Goal: Task Accomplishment & Management: Manage account settings

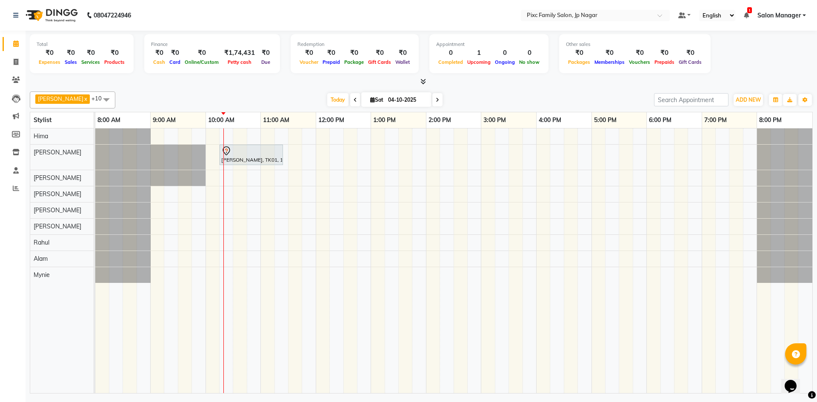
click at [262, 223] on div "[PERSON_NAME], TK01, 10:15 AM-11:25 AM, HYDRA FACIAL - HYDRA ADVANCED" at bounding box center [453, 261] width 717 height 265
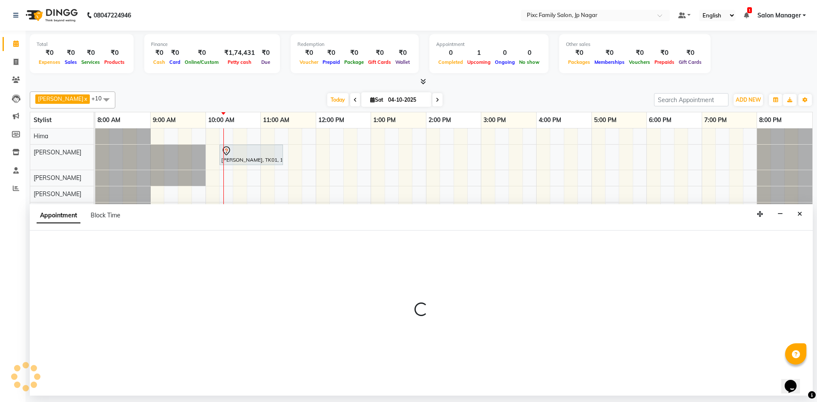
select select "84043"
select select "660"
select select "tentative"
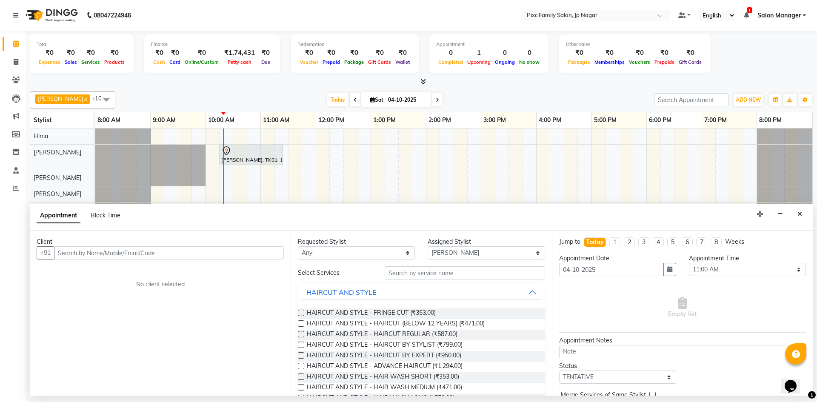
click at [129, 252] on input "text" at bounding box center [169, 252] width 230 height 13
type input "9019262130"
click at [252, 255] on span "Add Client" at bounding box center [266, 253] width 29 height 8
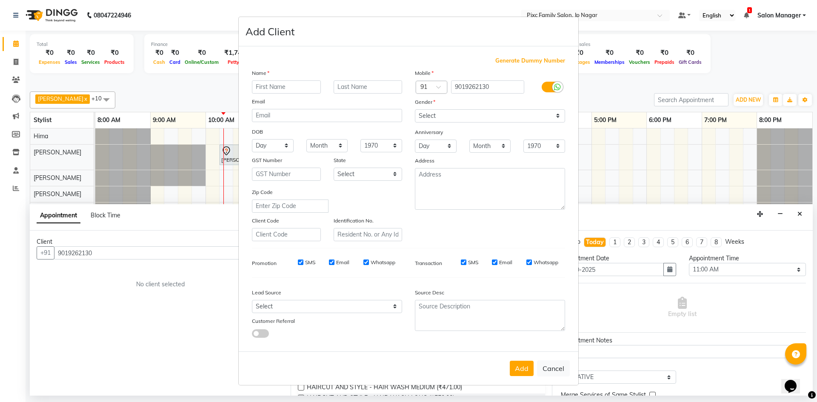
click at [309, 87] on input "text" at bounding box center [286, 86] width 69 height 13
type input "[PERSON_NAME]"
click at [450, 111] on select "Select [DEMOGRAPHIC_DATA] [DEMOGRAPHIC_DATA] Other Prefer Not To Say" at bounding box center [490, 115] width 150 height 13
select select "[DEMOGRAPHIC_DATA]"
click at [415, 109] on select "Select [DEMOGRAPHIC_DATA] [DEMOGRAPHIC_DATA] Other Prefer Not To Say" at bounding box center [490, 115] width 150 height 13
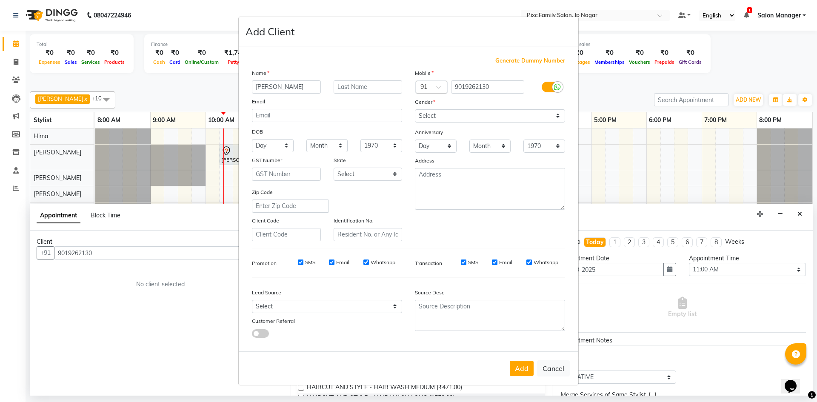
click at [523, 365] on button "Add" at bounding box center [522, 368] width 24 height 15
select select
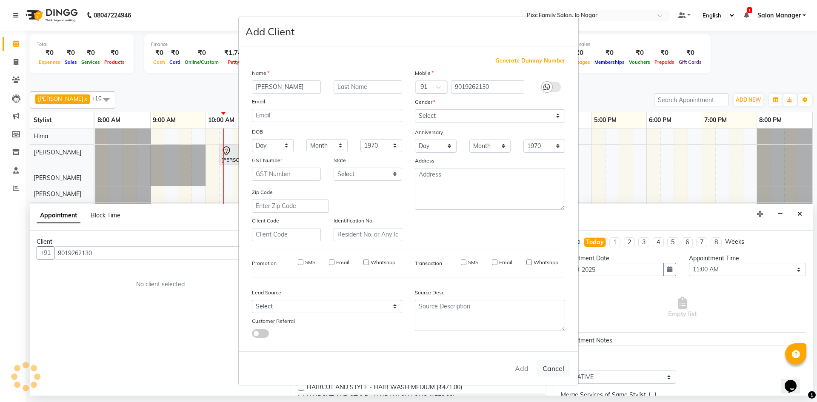
select select
checkbox input "false"
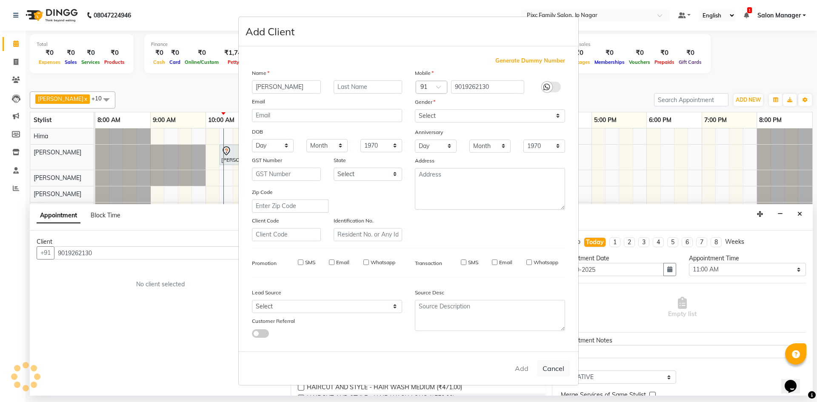
checkbox input "false"
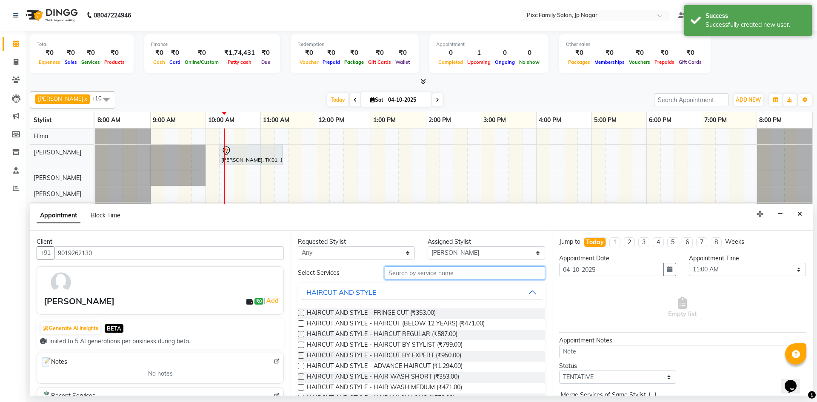
click at [430, 272] on input "text" at bounding box center [465, 272] width 160 height 13
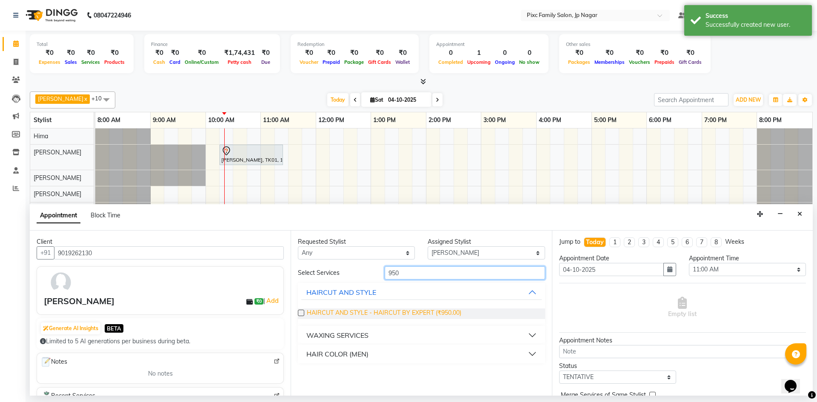
type input "950"
click at [375, 311] on span "HAIRCUT AND STYLE - HAIRCUT BY EXPERT (₹950.00)" at bounding box center [384, 314] width 155 height 11
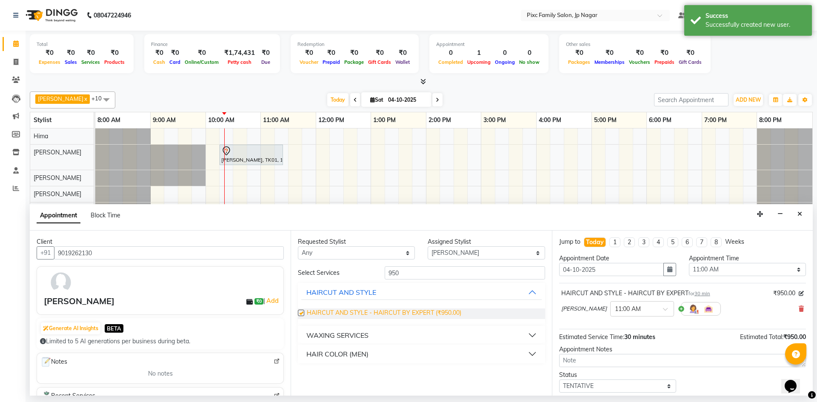
checkbox input "false"
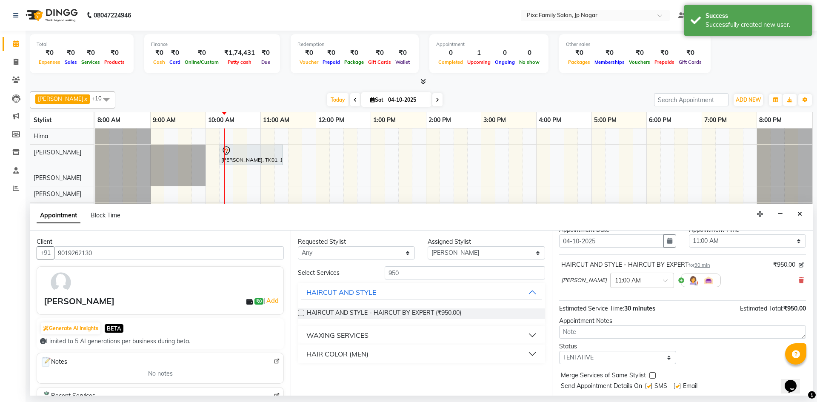
scroll to position [51, 0]
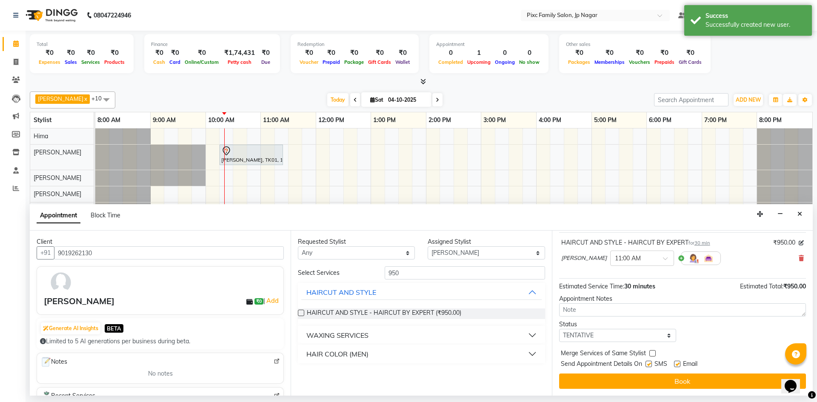
click at [673, 385] on button "Book" at bounding box center [682, 381] width 247 height 15
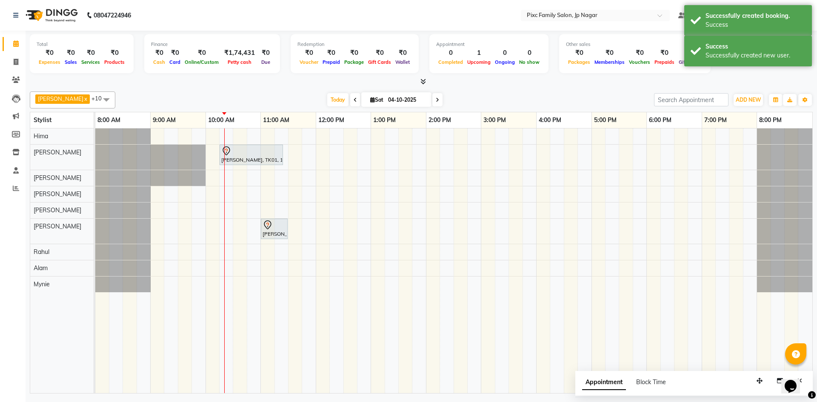
click at [599, 380] on span "Appointment" at bounding box center [604, 382] width 44 height 15
select select "tentative"
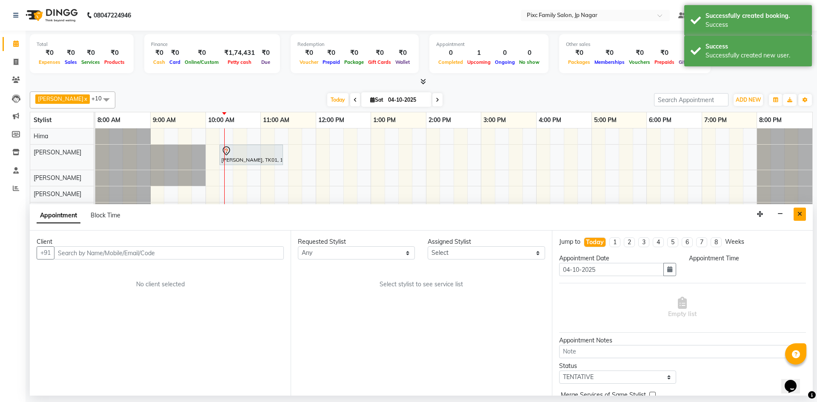
click at [797, 214] on button "Close" at bounding box center [800, 214] width 12 height 13
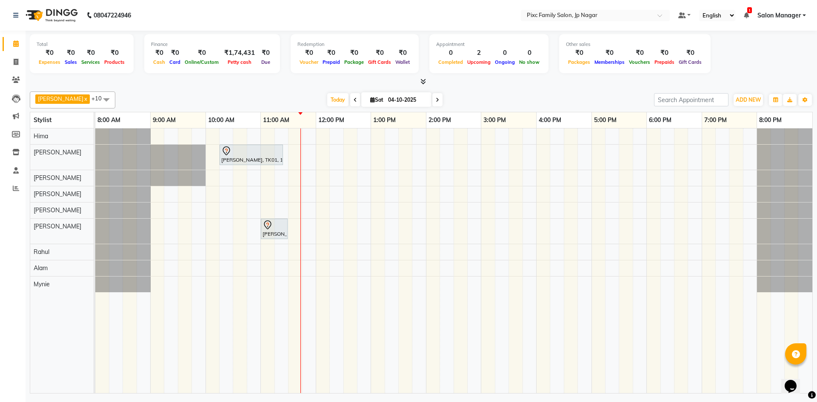
click at [432, 97] on span at bounding box center [437, 99] width 10 height 13
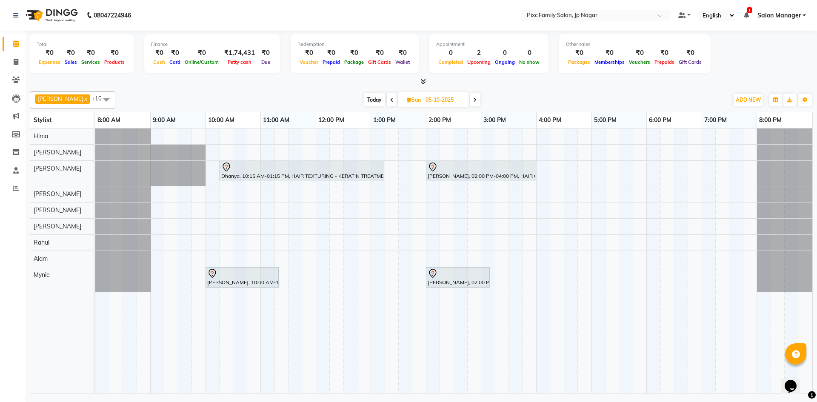
click at [387, 100] on span at bounding box center [392, 99] width 10 height 13
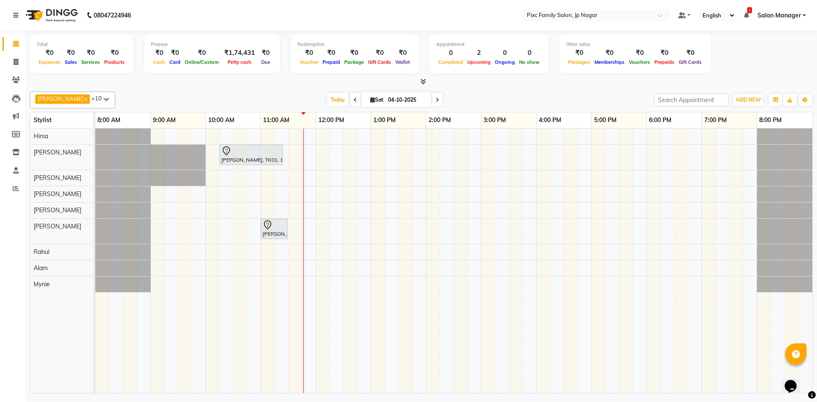
click at [354, 100] on icon at bounding box center [355, 99] width 3 height 5
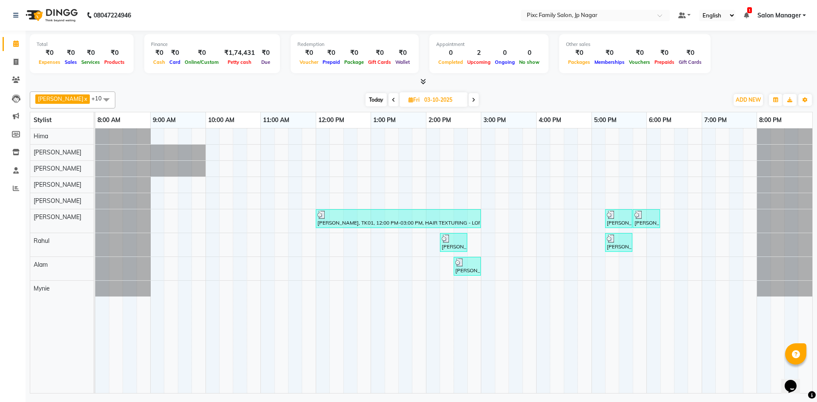
click at [469, 103] on span at bounding box center [474, 99] width 10 height 13
type input "04-10-2025"
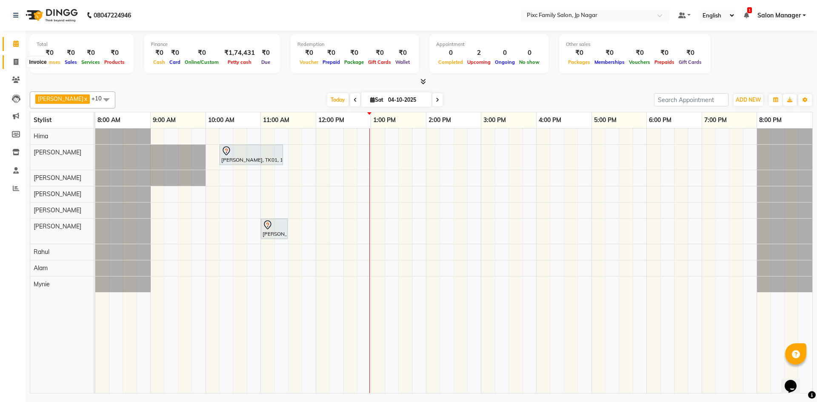
click at [16, 59] on icon at bounding box center [16, 62] width 5 height 6
select select "8432"
select select "service"
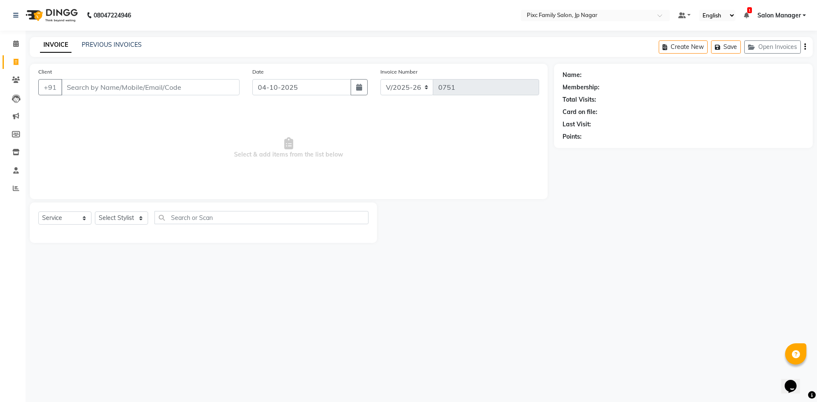
click at [80, 88] on input "Client" at bounding box center [150, 87] width 178 height 16
type input "9739279719"
select select "1: Object"
click at [601, 76] on link "Ashana" at bounding box center [617, 75] width 66 height 9
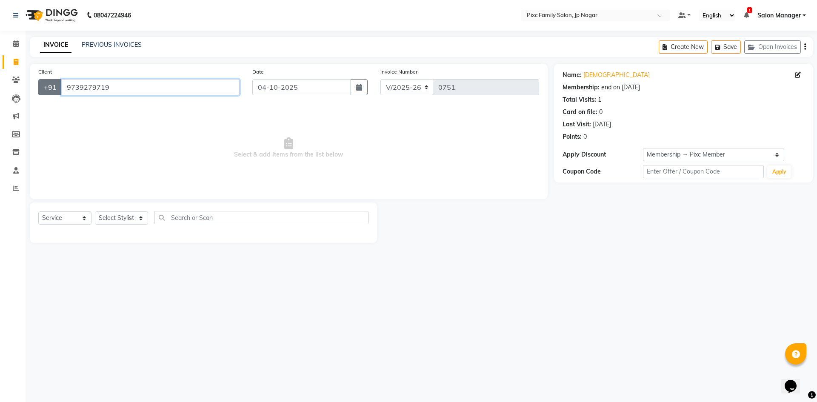
drag, startPoint x: 125, startPoint y: 85, endPoint x: 45, endPoint y: 88, distance: 79.7
click at [52, 89] on div "+91 9739279719" at bounding box center [138, 87] width 201 height 16
click at [18, 42] on icon at bounding box center [16, 43] width 6 height 6
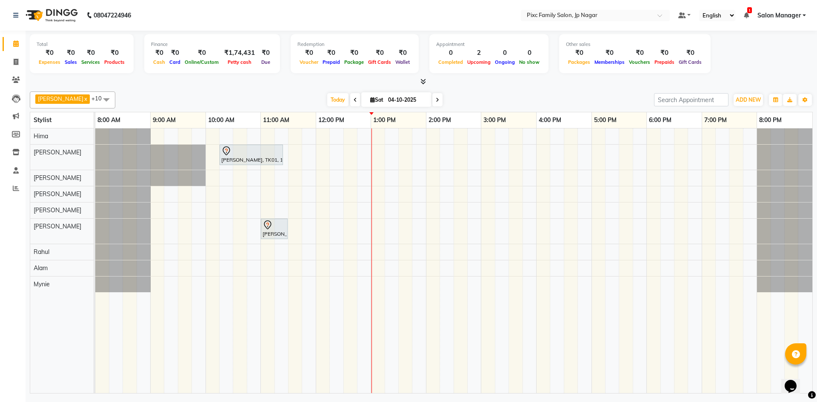
click at [432, 96] on span at bounding box center [437, 99] width 10 height 13
type input "05-10-2025"
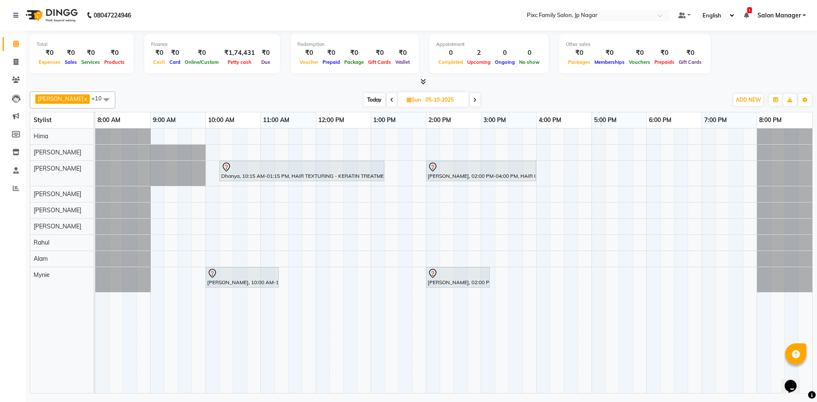
click at [592, 240] on div "Dhanya, 10:15 AM-01:15 PM, HAIR TEXTURING - KERATIN TREATMENT (L) Lavanya, 02:0…" at bounding box center [453, 261] width 717 height 265
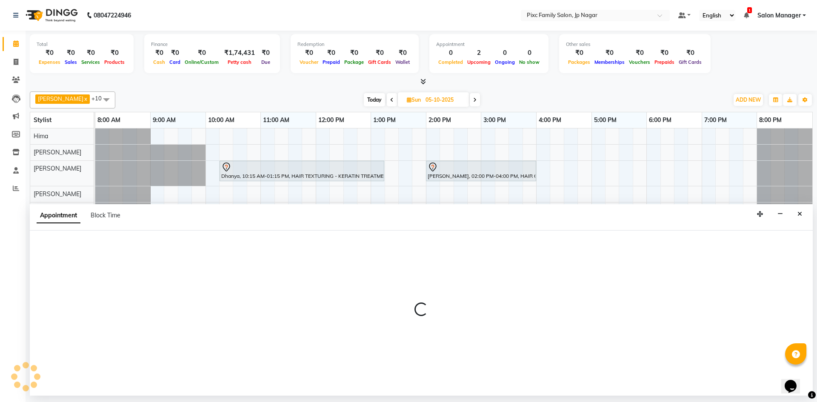
select select "87263"
select select "1020"
select select "tentative"
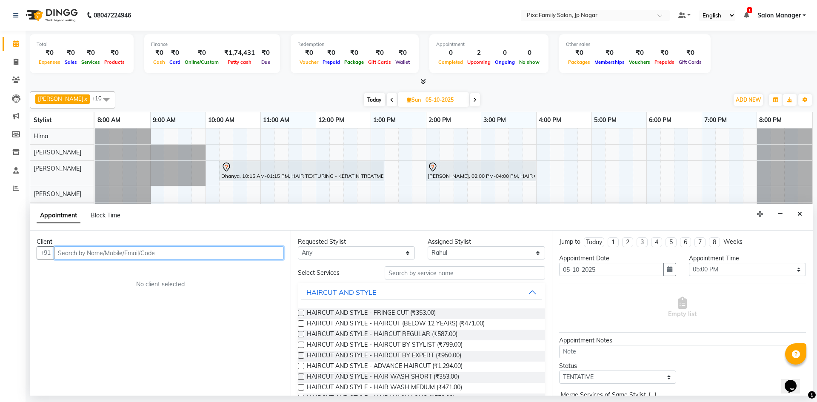
click at [186, 249] on input "text" at bounding box center [169, 252] width 230 height 13
paste input "9739279719"
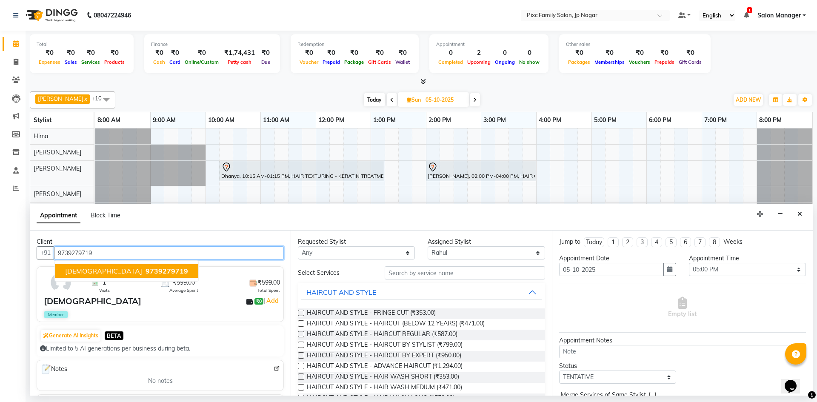
click at [146, 273] on span "9739279719" at bounding box center [167, 271] width 43 height 9
type input "9739279719"
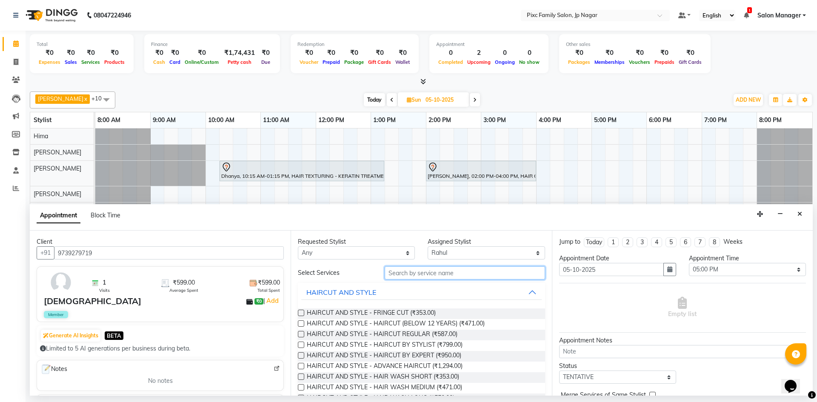
click at [418, 277] on input "text" at bounding box center [465, 272] width 160 height 13
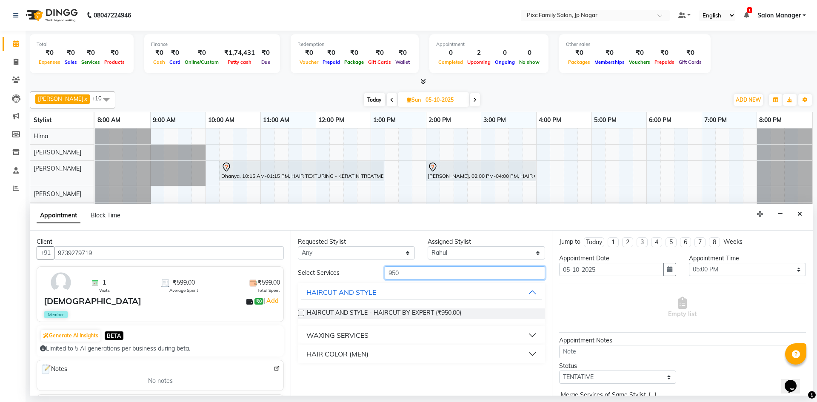
type input "950"
click at [300, 314] on label at bounding box center [301, 313] width 6 height 6
click at [300, 314] on input "checkbox" at bounding box center [301, 314] width 6 height 6
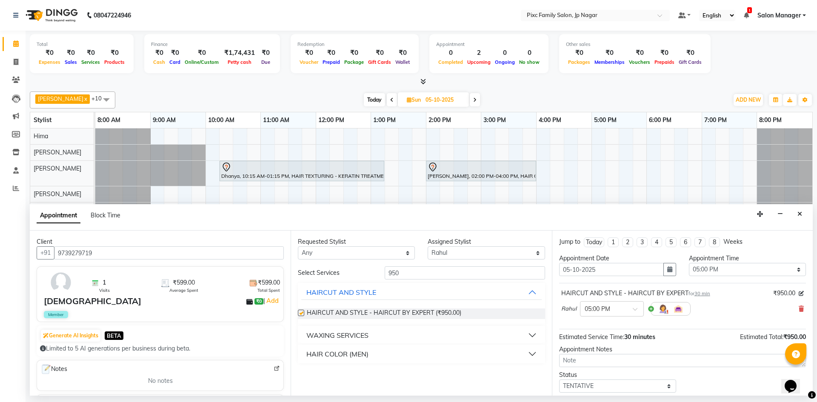
checkbox input "false"
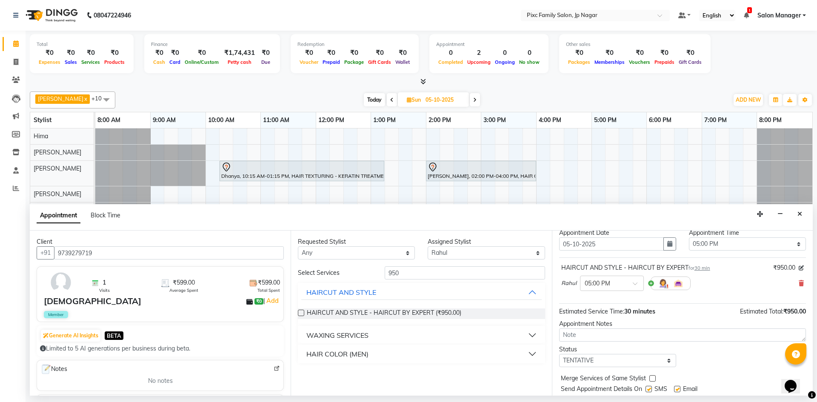
scroll to position [51, 0]
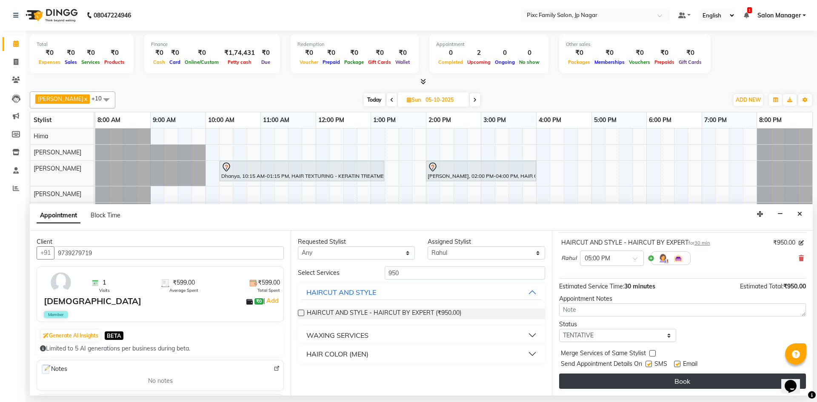
click at [658, 387] on button "Book" at bounding box center [682, 381] width 247 height 15
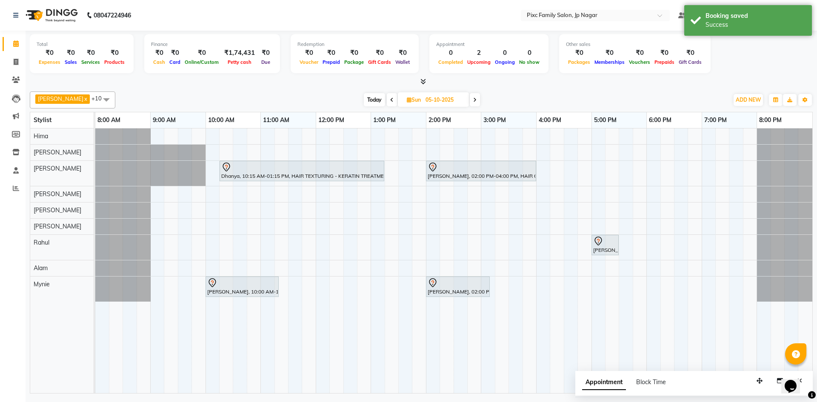
click at [609, 381] on span "Appointment" at bounding box center [604, 382] width 44 height 15
select select "tentative"
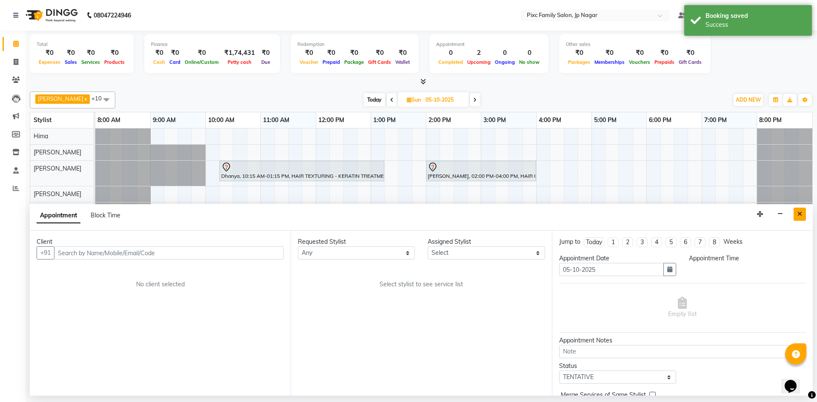
click at [800, 215] on icon "Close" at bounding box center [800, 214] width 5 height 6
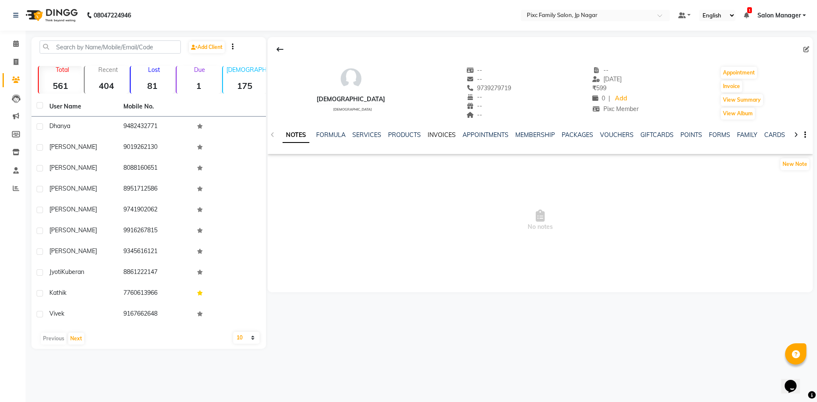
drag, startPoint x: 446, startPoint y: 133, endPoint x: 435, endPoint y: 143, distance: 14.1
click at [445, 133] on link "INVOICES" at bounding box center [442, 135] width 28 height 8
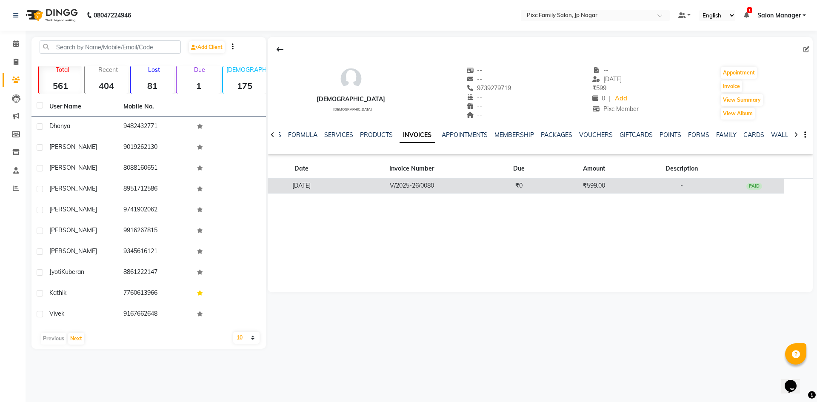
click at [549, 186] on td "₹0" at bounding box center [519, 186] width 60 height 15
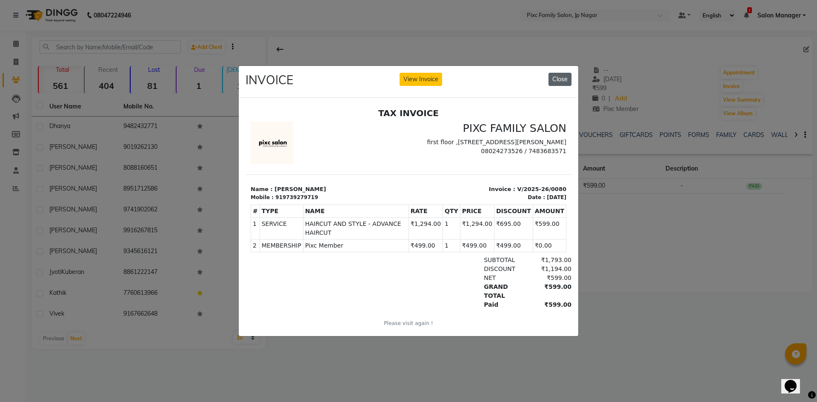
click at [558, 73] on button "Close" at bounding box center [560, 79] width 23 height 13
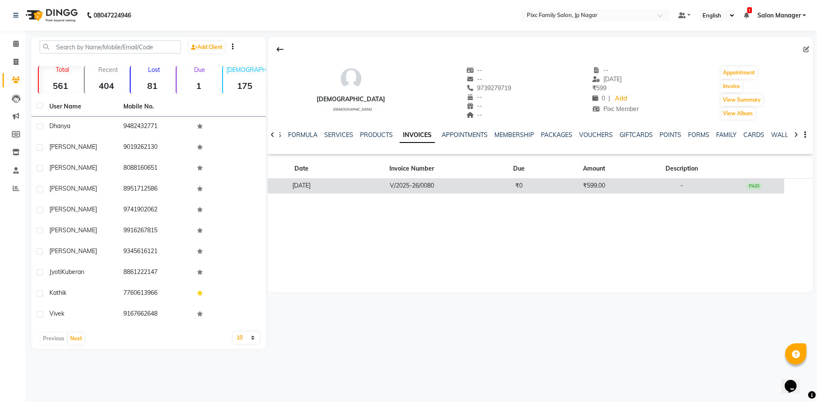
click at [549, 183] on td "₹0" at bounding box center [519, 186] width 60 height 15
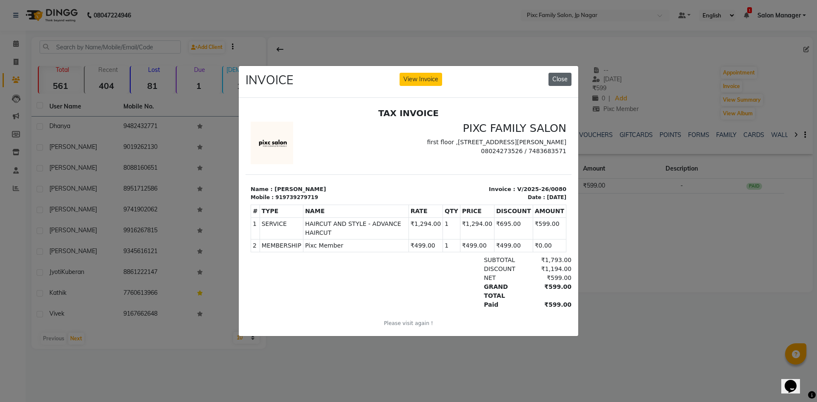
click at [566, 75] on button "Close" at bounding box center [560, 79] width 23 height 13
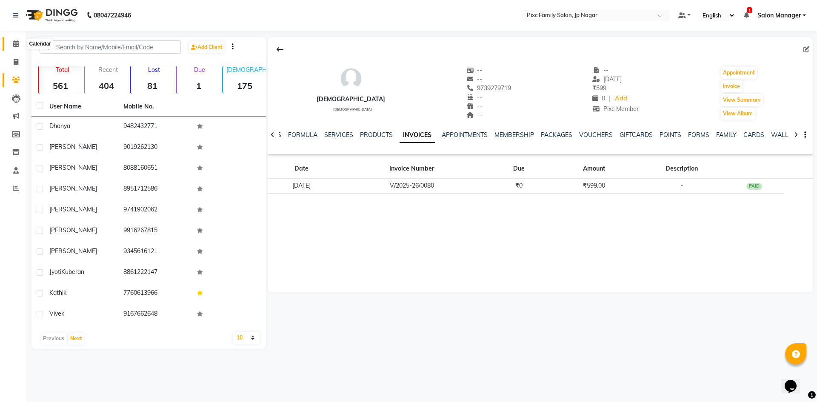
click at [15, 43] on icon at bounding box center [16, 43] width 6 height 6
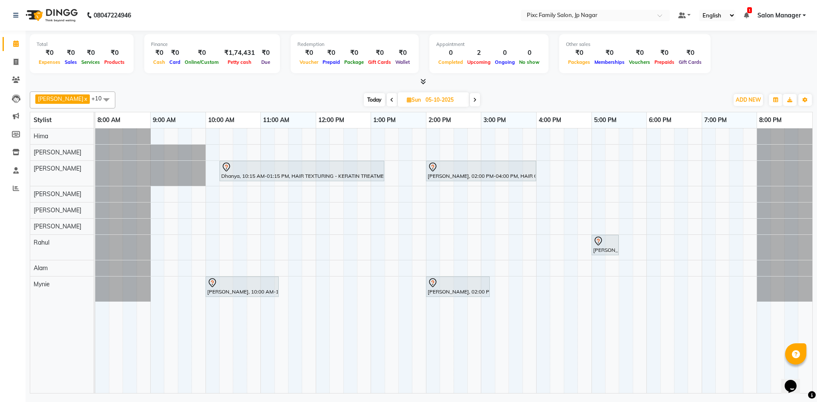
click at [367, 101] on span "Today" at bounding box center [374, 99] width 21 height 13
type input "04-10-2025"
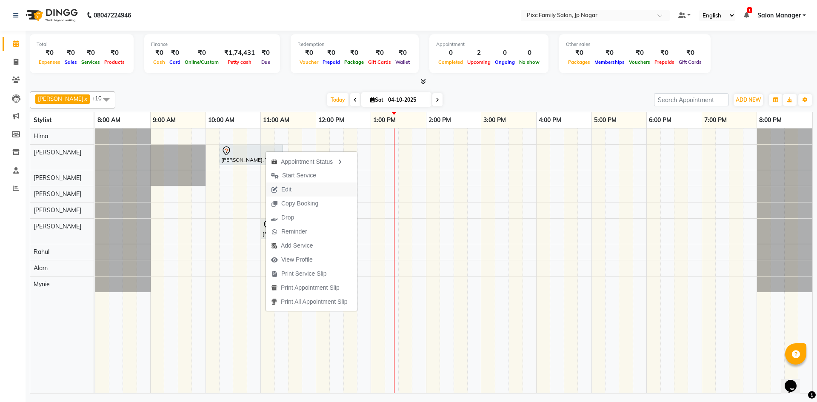
click at [287, 188] on span "Edit" at bounding box center [286, 189] width 10 height 9
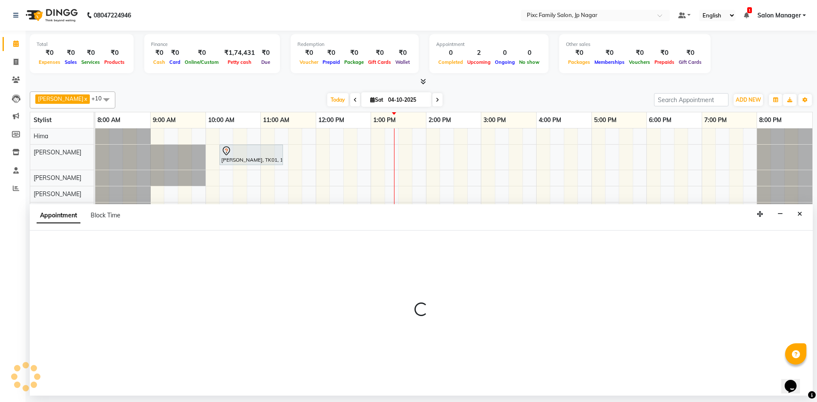
select select "tentative"
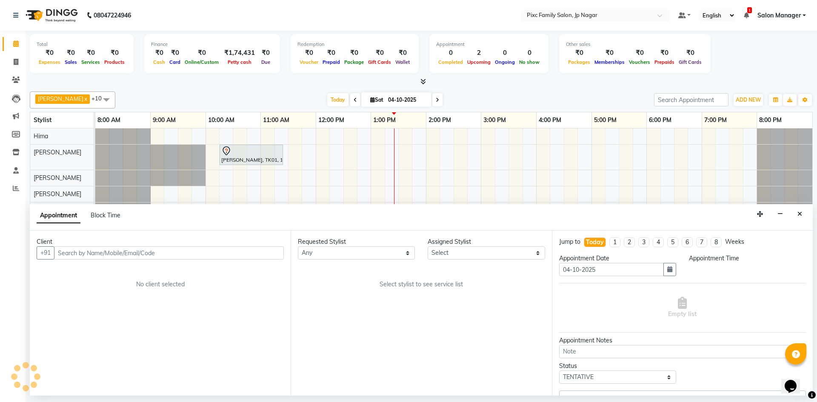
select select "82406"
select select "615"
select select "4220"
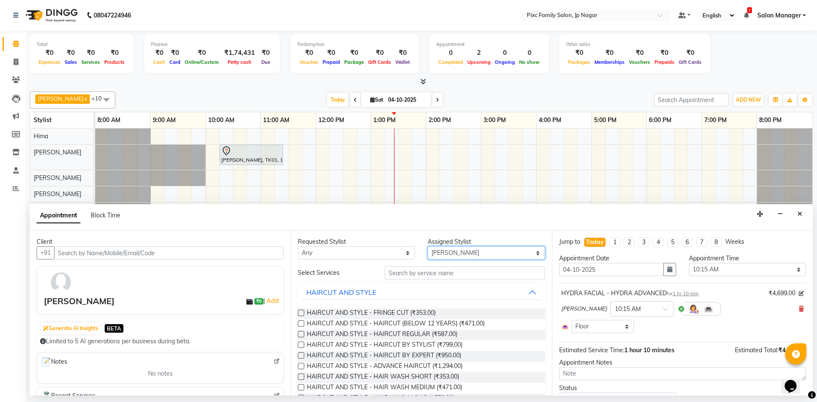
click at [463, 254] on select "Select Alam ANISH BISWAKARAM Anjali Tamang BHUVANA Elisha Rai Hima Maruthi Myni…" at bounding box center [486, 252] width 117 height 13
select select "84043"
click at [428, 246] on select "Select Alam ANISH BISWAKARAM Anjali Tamang BHUVANA Elisha Rai Hima Maruthi Myni…" at bounding box center [486, 252] width 117 height 13
click at [446, 275] on input "text" at bounding box center [465, 272] width 160 height 13
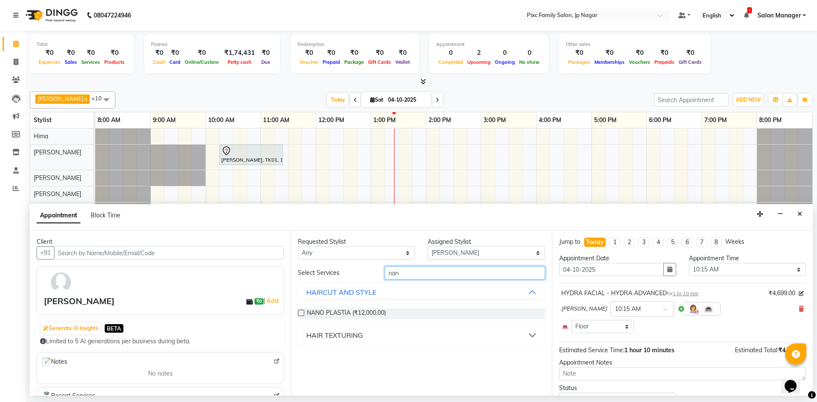
type input "nan"
click at [356, 336] on div "HAIR TEXTURING" at bounding box center [334, 335] width 57 height 10
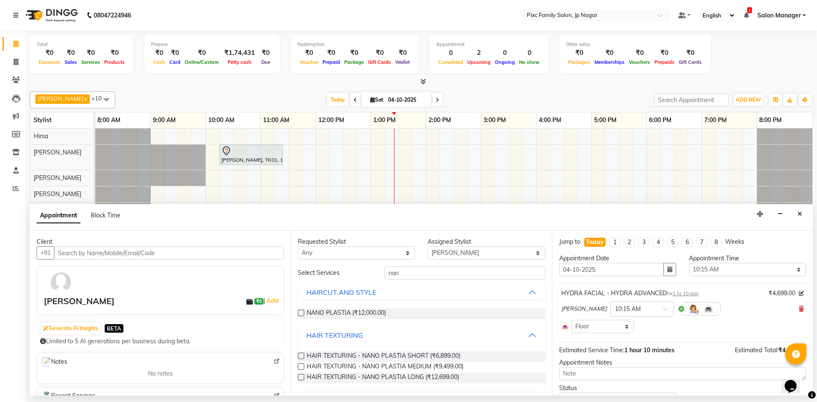
scroll to position [1, 0]
click at [361, 375] on span "HAIR TEXTURING - NANO PLASTIA LONG (₹12,699.00)" at bounding box center [383, 377] width 152 height 11
checkbox input "false"
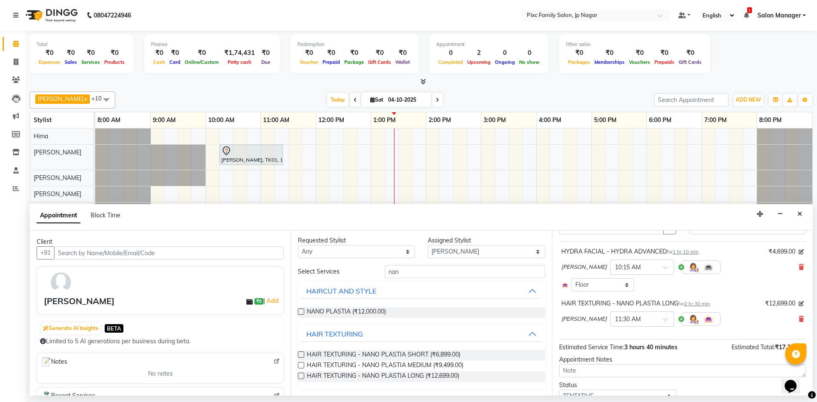
scroll to position [0, 0]
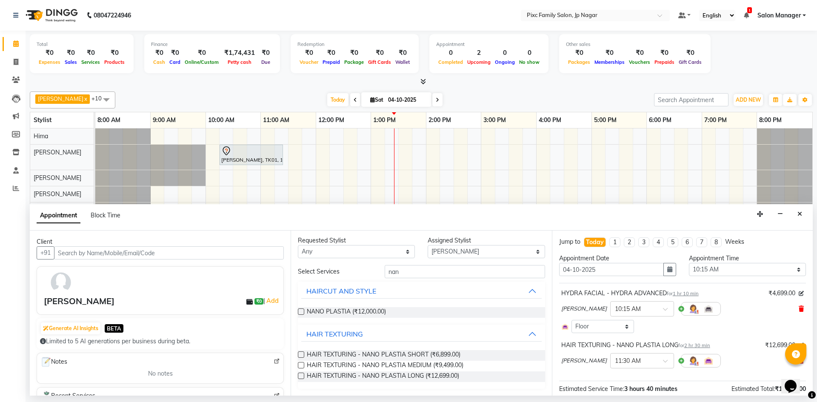
click at [799, 311] on icon at bounding box center [801, 309] width 5 height 6
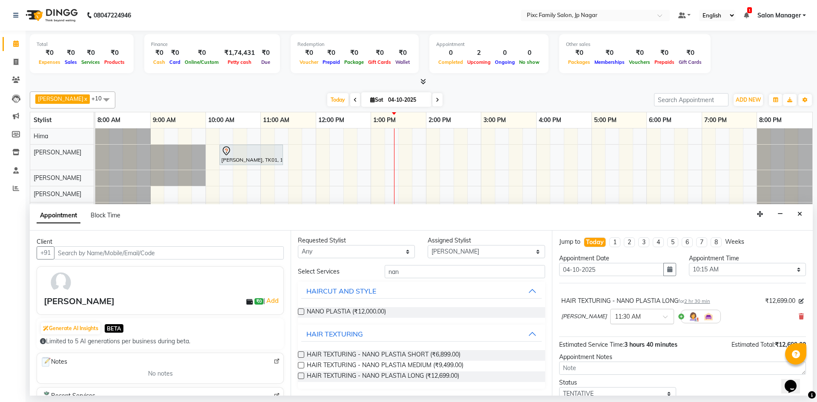
click at [663, 318] on span at bounding box center [668, 319] width 11 height 9
click at [621, 367] on div "10:45 AM" at bounding box center [642, 369] width 63 height 16
click at [663, 318] on span at bounding box center [668, 319] width 11 height 9
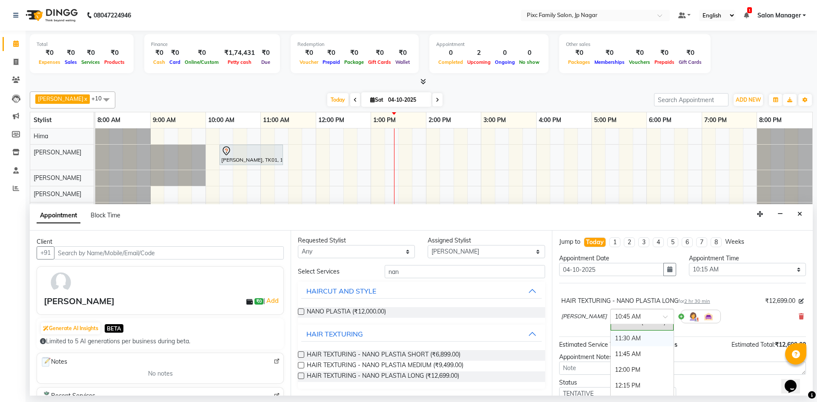
click at [618, 333] on div "11:30 AM" at bounding box center [642, 339] width 63 height 16
drag, startPoint x: 407, startPoint y: 273, endPoint x: 346, endPoint y: 261, distance: 62.9
click at [346, 261] on div "Requested Stylist Any Alam ANISH BISWAKARAM Anjali Tamang BHUVANA Elisha Rai Hi…" at bounding box center [421, 313] width 261 height 165
click at [482, 253] on select "Select Alam ANISH BISWAKARAM Anjali Tamang BHUVANA Elisha Rai Hima Maruthi Myni…" at bounding box center [486, 251] width 117 height 13
select select "89738"
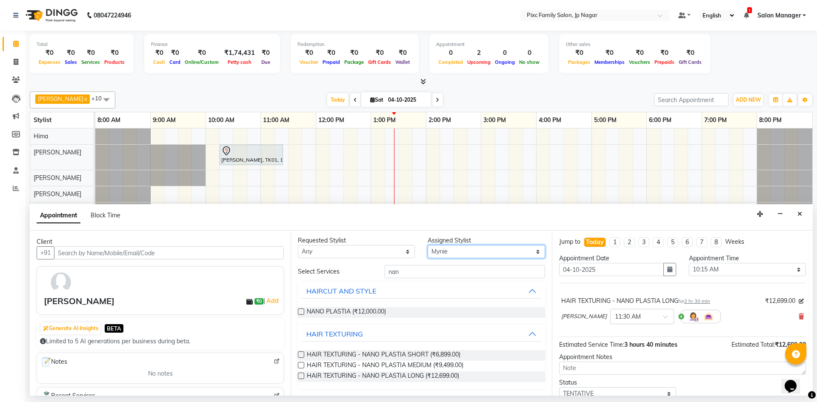
click at [428, 246] on select "Select Alam ANISH BISWAKARAM Anjali Tamang BHUVANA Elisha Rai Hima Maruthi Myni…" at bounding box center [486, 251] width 117 height 13
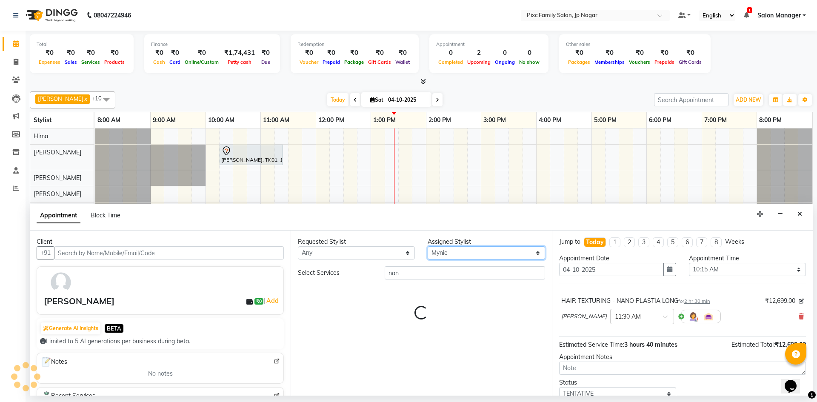
scroll to position [0, 0]
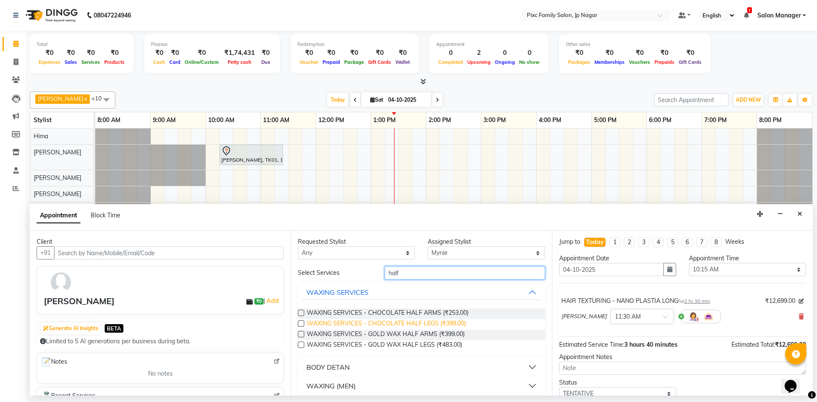
type input "half"
click at [409, 323] on span "WAXING SERVICES - CHOCOLATE HALF LEGS (₹399.00)" at bounding box center [386, 324] width 159 height 11
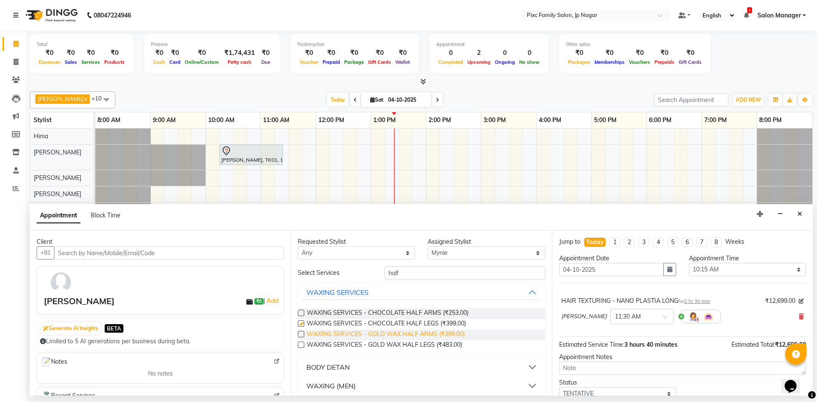
checkbox input "false"
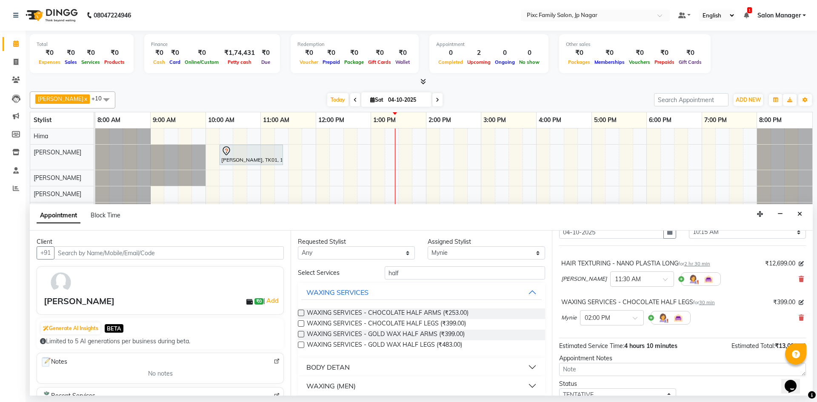
scroll to position [72, 0]
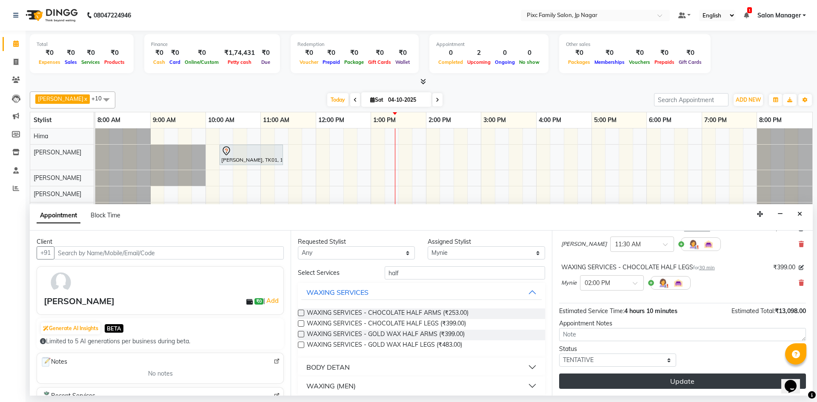
click at [699, 384] on button "Update" at bounding box center [682, 381] width 247 height 15
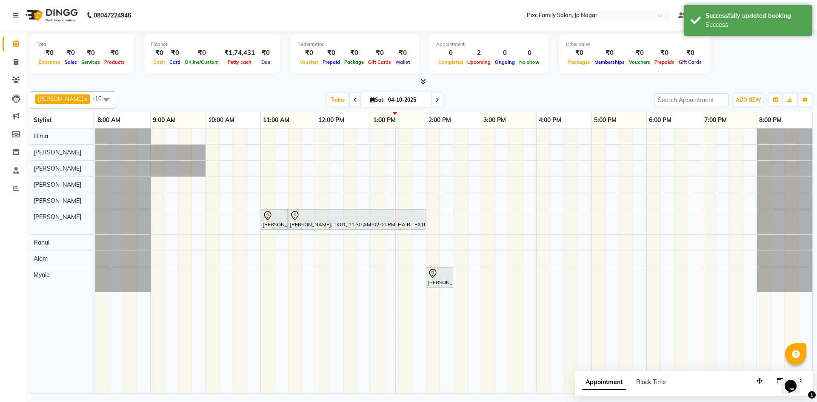
click at [607, 384] on span "Appointment" at bounding box center [604, 382] width 44 height 15
select select "tentative"
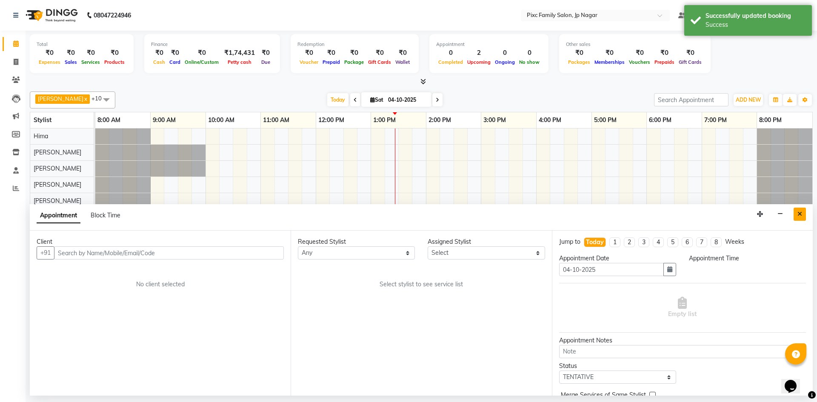
click at [802, 218] on button "Close" at bounding box center [800, 214] width 12 height 13
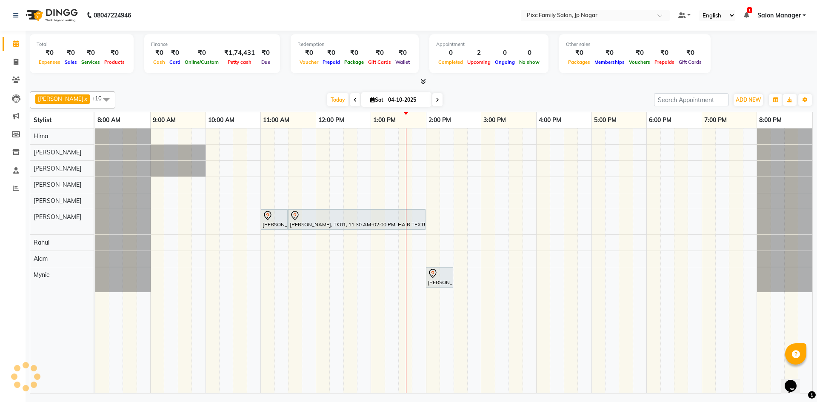
click at [432, 102] on span at bounding box center [437, 99] width 10 height 13
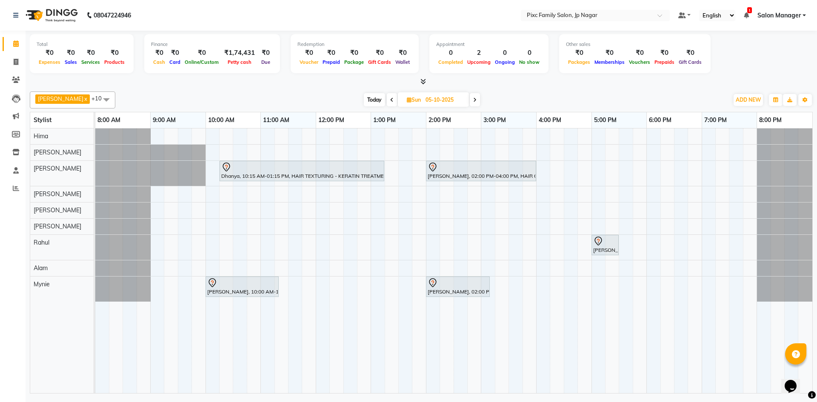
click at [368, 100] on span "Today" at bounding box center [374, 99] width 21 height 13
type input "04-10-2025"
